Goal: Task Accomplishment & Management: Manage account settings

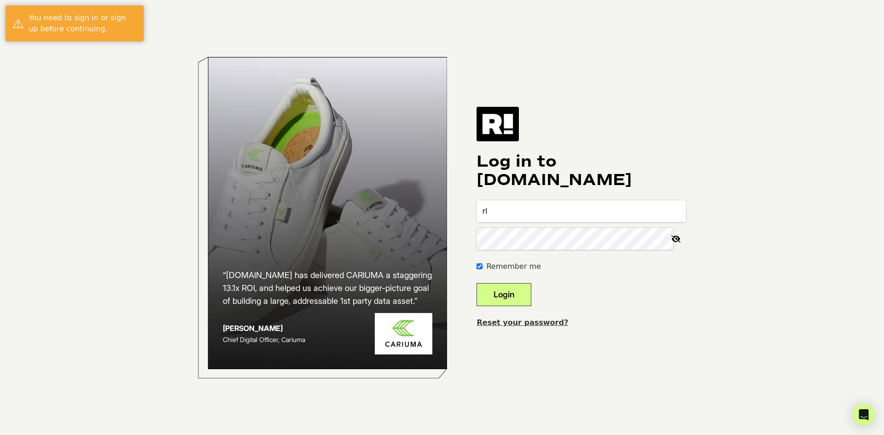
type input "[EMAIL_ADDRESS][DOMAIN_NAME]"
click at [509, 288] on button "Login" at bounding box center [503, 294] width 55 height 23
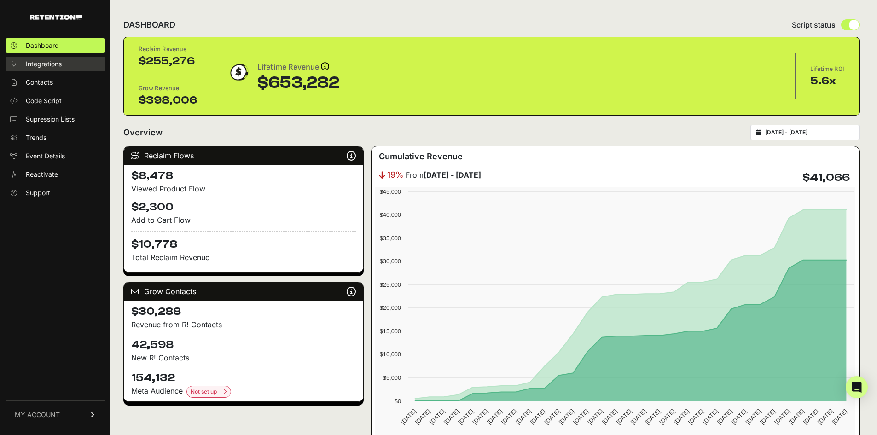
click at [46, 64] on span "Integrations" at bounding box center [44, 63] width 36 height 9
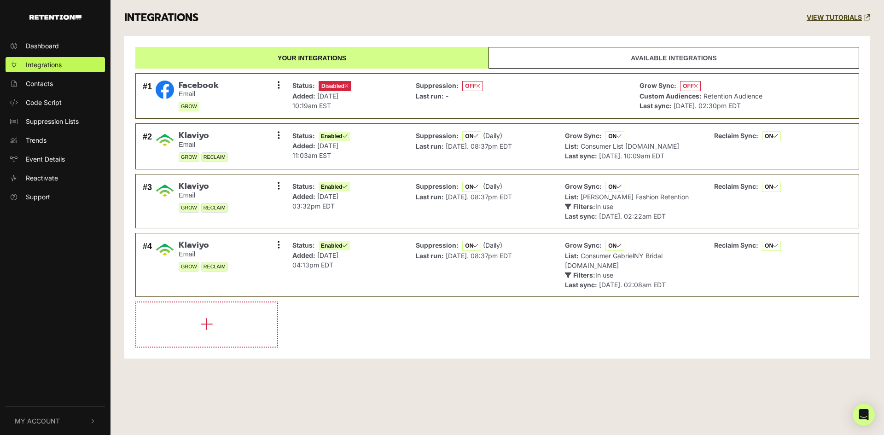
click at [620, 52] on link "Available integrations" at bounding box center [673, 58] width 370 height 22
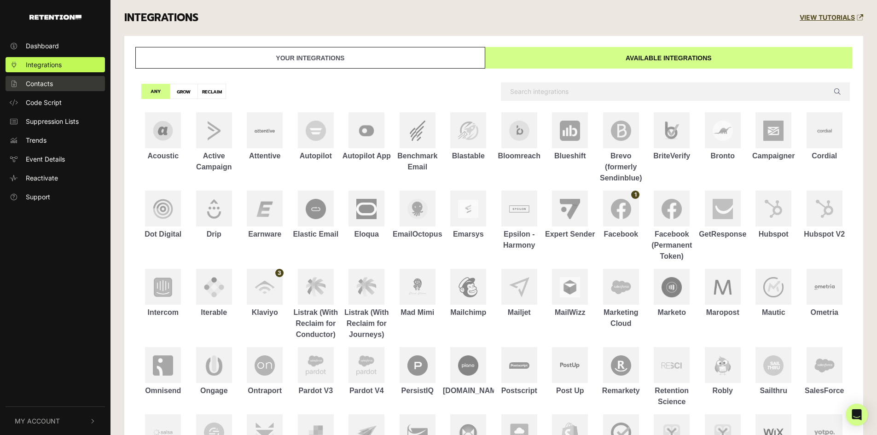
click at [52, 85] on span "Contacts" at bounding box center [39, 84] width 27 height 10
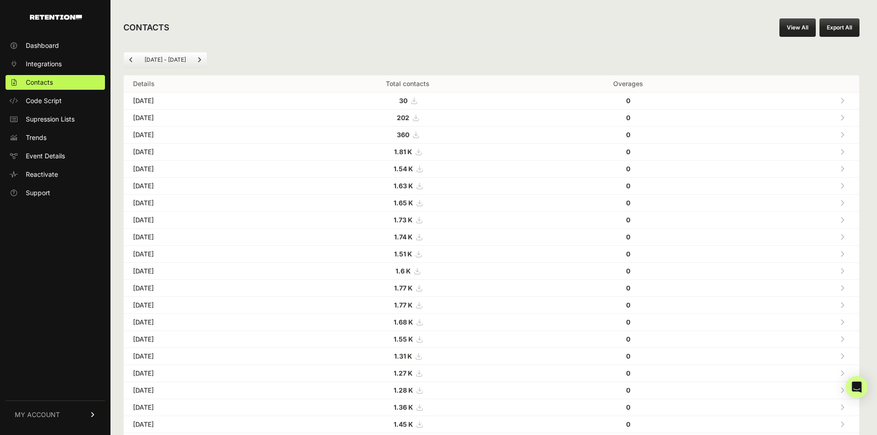
click at [407, 102] on strong "30" at bounding box center [403, 101] width 8 height 8
click at [92, 416] on icon at bounding box center [93, 415] width 6 height 6
click at [52, 397] on link "Subscription" at bounding box center [55, 402] width 99 height 15
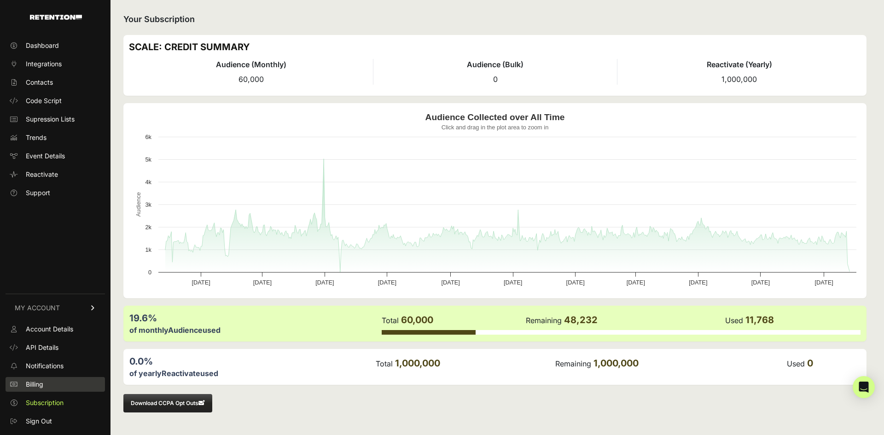
click at [38, 385] on span "Billing" at bounding box center [34, 384] width 17 height 9
